Goal: Navigation & Orientation: Find specific page/section

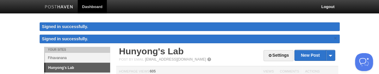
click at [92, 7] on link "Dashboard" at bounding box center [92, 6] width 29 height 13
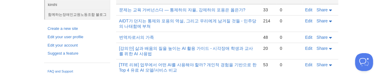
scroll to position [153, 0]
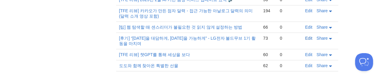
click link "Edit" at bounding box center [308, 38] width 7 height 5
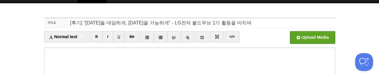
scroll to position [179, 0]
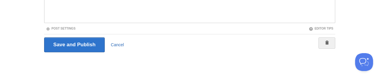
click at [111, 43] on link "Cancel" at bounding box center [117, 45] width 13 height 5
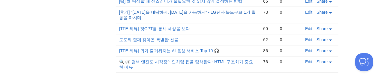
click at [119, 10] on link "[후기] “[DATE]을 대담하게, [DATE]을 가능하게” - LG전자 볼드무브 1기 활동을 마치며" at bounding box center [187, 15] width 136 height 10
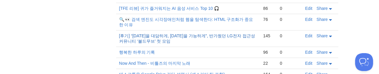
click at [119, 34] on link "[후기] “[DATE]을 대담하게, [DATE]을 가능하게”, 반가웠던 LG전자 접근성 커뮤니티 ‘볼드무브’ 첫 모임" at bounding box center [187, 39] width 136 height 10
